Goal: Find specific page/section: Find specific page/section

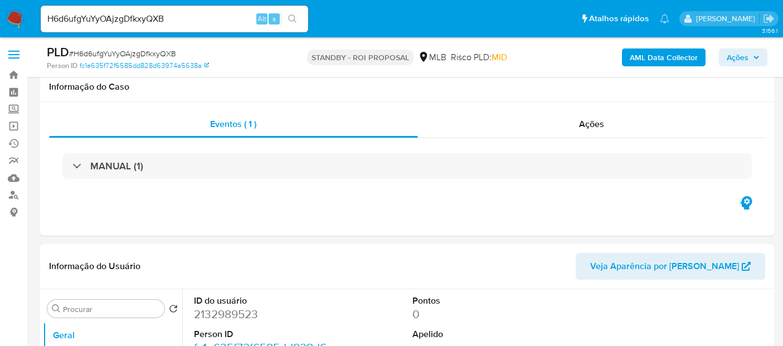
select select "10"
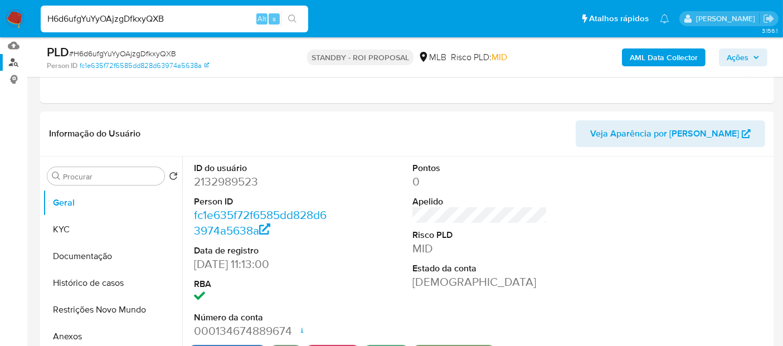
drag, startPoint x: 179, startPoint y: 19, endPoint x: 0, endPoint y: 63, distance: 184.2
paste input "oadtctMnCkM9qDMVR2Dg7f87"
type input "oadtctMnCkM9qDMVR2Dg7f87"
click at [294, 18] on icon "search-icon" at bounding box center [292, 18] width 9 height 9
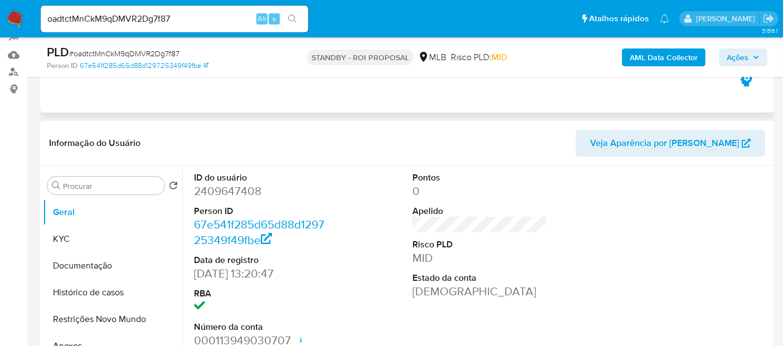
scroll to position [124, 0]
select select "10"
click at [80, 263] on button "Documentação" at bounding box center [108, 265] width 130 height 27
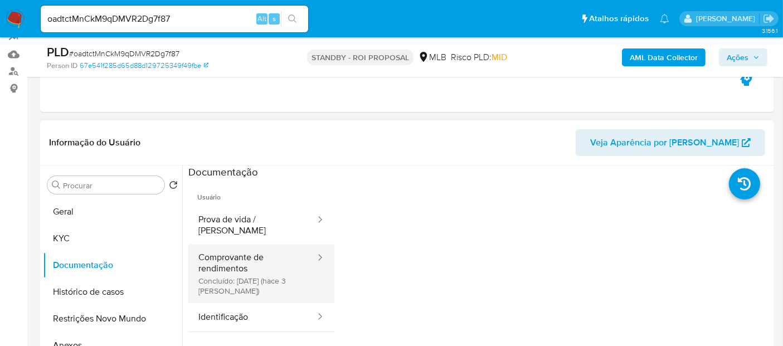
click at [227, 253] on button "Comprovante de rendimentos Concluído: [DATE] (hace 3 [PERSON_NAME])" at bounding box center [252, 273] width 128 height 59
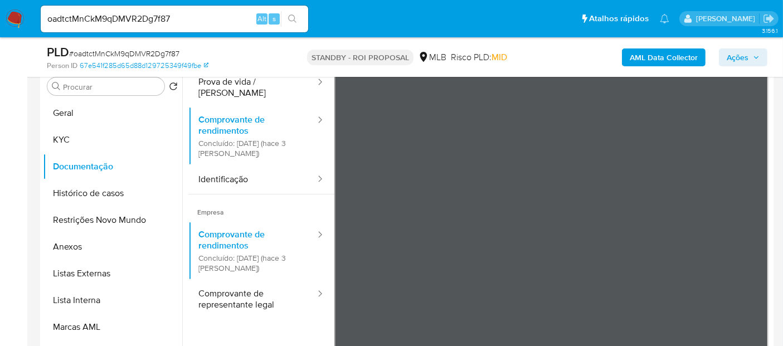
scroll to position [0, 0]
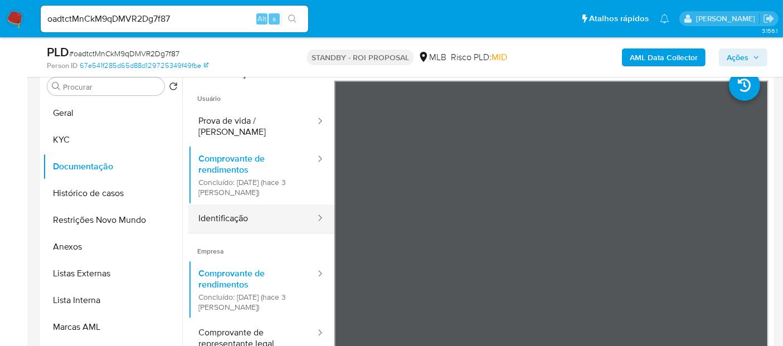
click at [227, 210] on button "Identificação" at bounding box center [252, 219] width 128 height 28
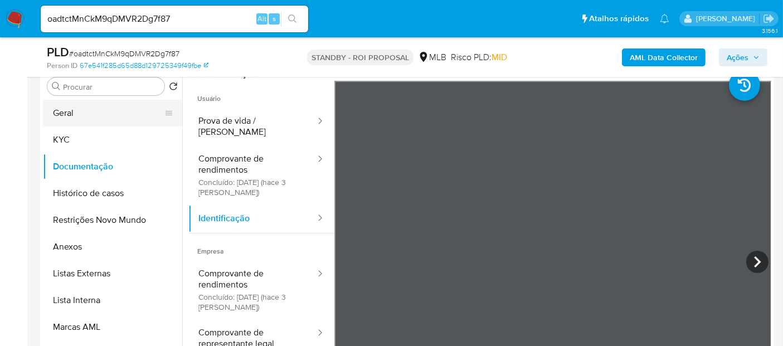
click at [75, 115] on button "Geral" at bounding box center [108, 113] width 130 height 27
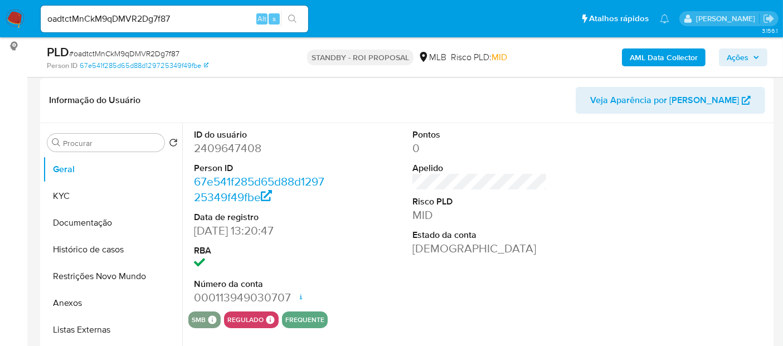
scroll to position [173, 0]
